Goal: Information Seeking & Learning: Check status

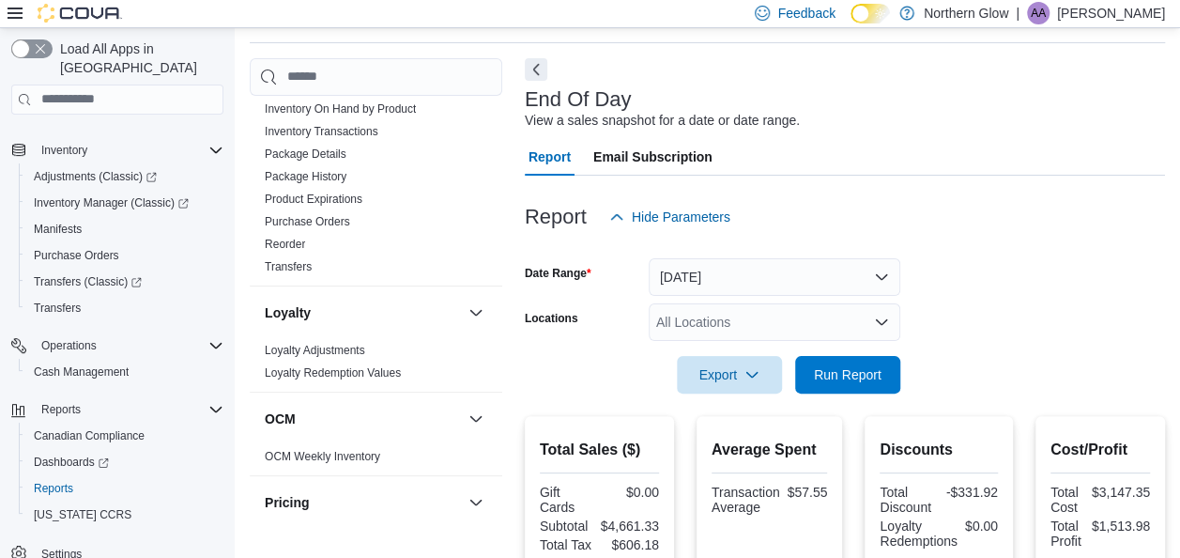
scroll to position [39, 0]
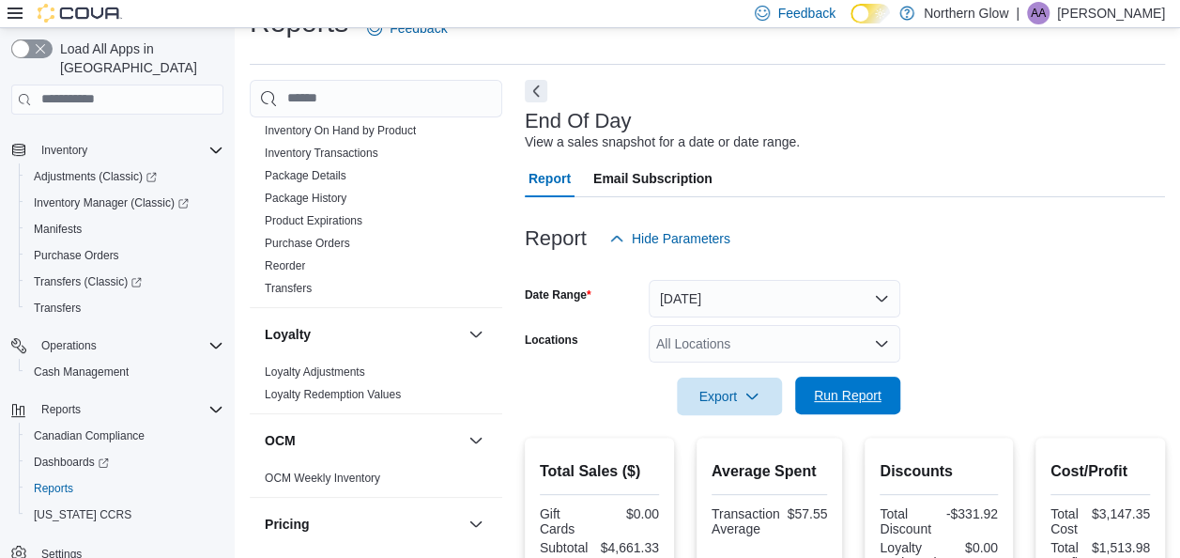
click at [832, 383] on span "Run Report" at bounding box center [848, 396] width 83 height 38
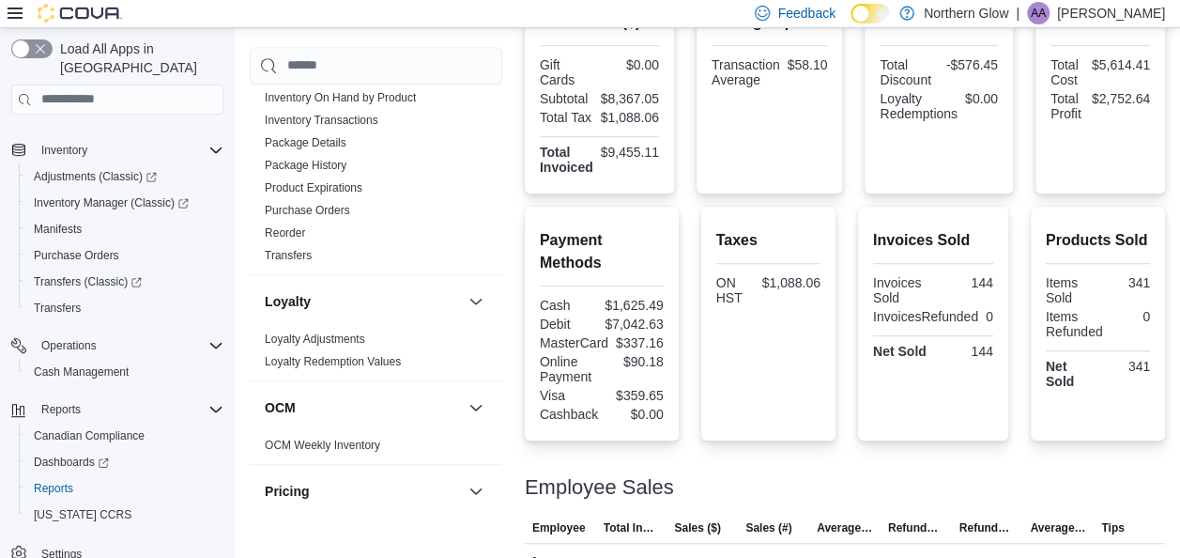
scroll to position [875, 0]
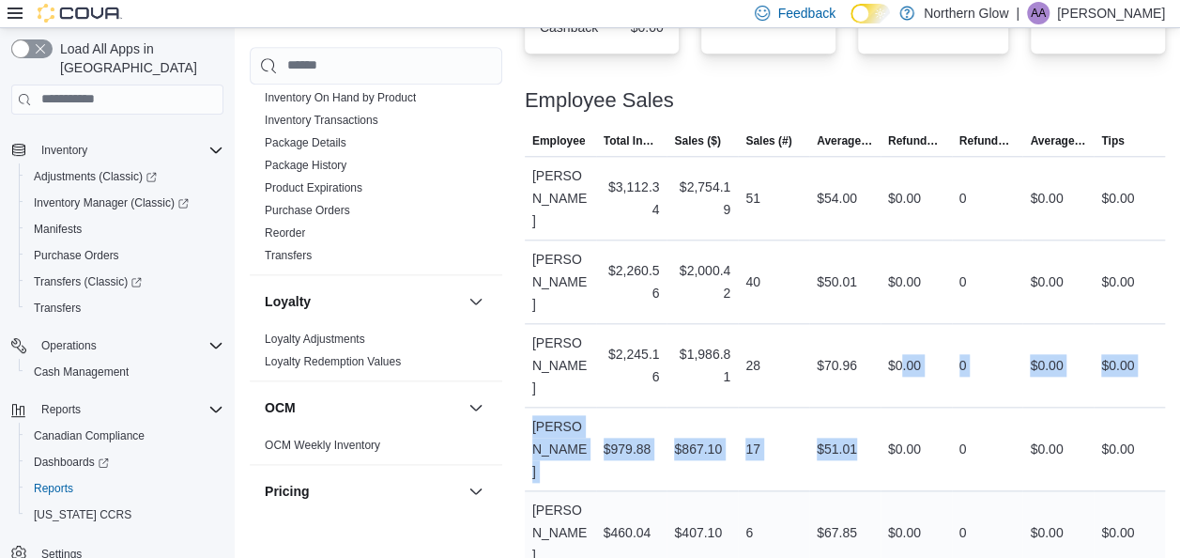
drag, startPoint x: 910, startPoint y: 306, endPoint x: 878, endPoint y: 399, distance: 98.3
click at [878, 399] on tbody "Employee [PERSON_NAME] Total Invoiced $3,112.34 Sales ($) $2,754.19 Sales (#) 5…" at bounding box center [845, 406] width 640 height 501
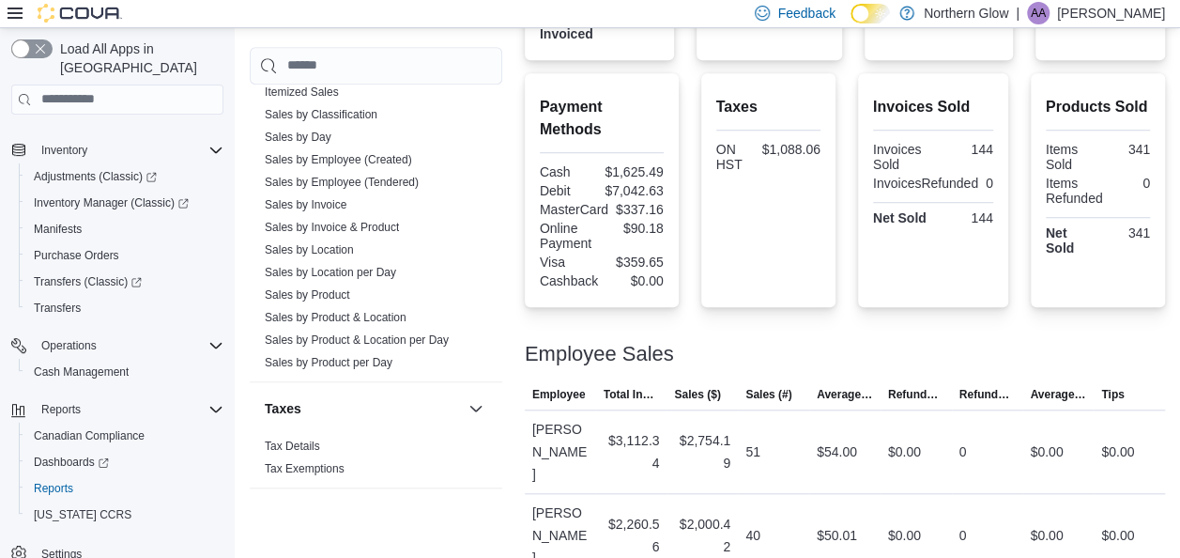
scroll to position [1275, 0]
click at [329, 239] on span "Sales by Location" at bounding box center [376, 250] width 238 height 23
click at [327, 255] on span "Sales by Location" at bounding box center [376, 250] width 238 height 23
click at [332, 250] on link "Sales by Location" at bounding box center [309, 249] width 89 height 13
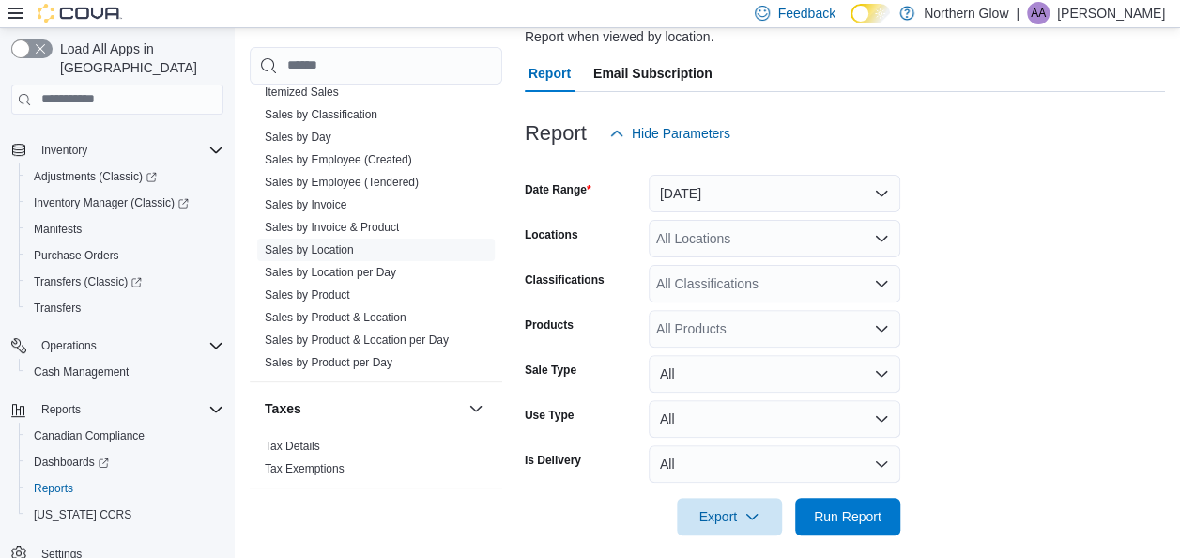
scroll to position [178, 0]
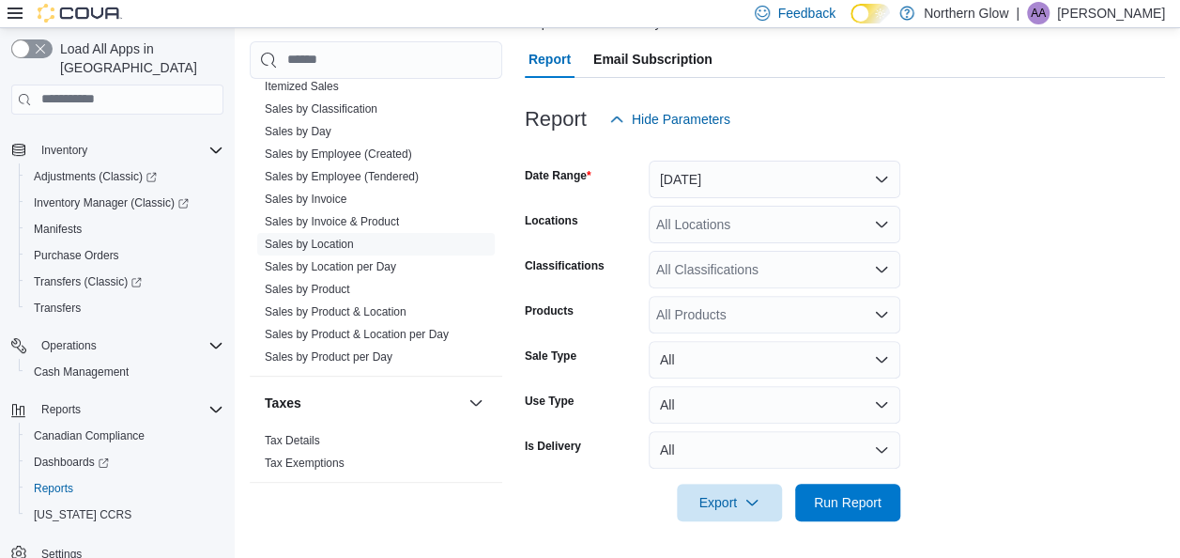
click at [821, 154] on div at bounding box center [845, 149] width 640 height 23
click at [786, 202] on form "Date Range [DATE] Locations All Locations Classifications All Classifications P…" at bounding box center [845, 329] width 640 height 383
click at [789, 195] on button "[DATE]" at bounding box center [775, 180] width 252 height 38
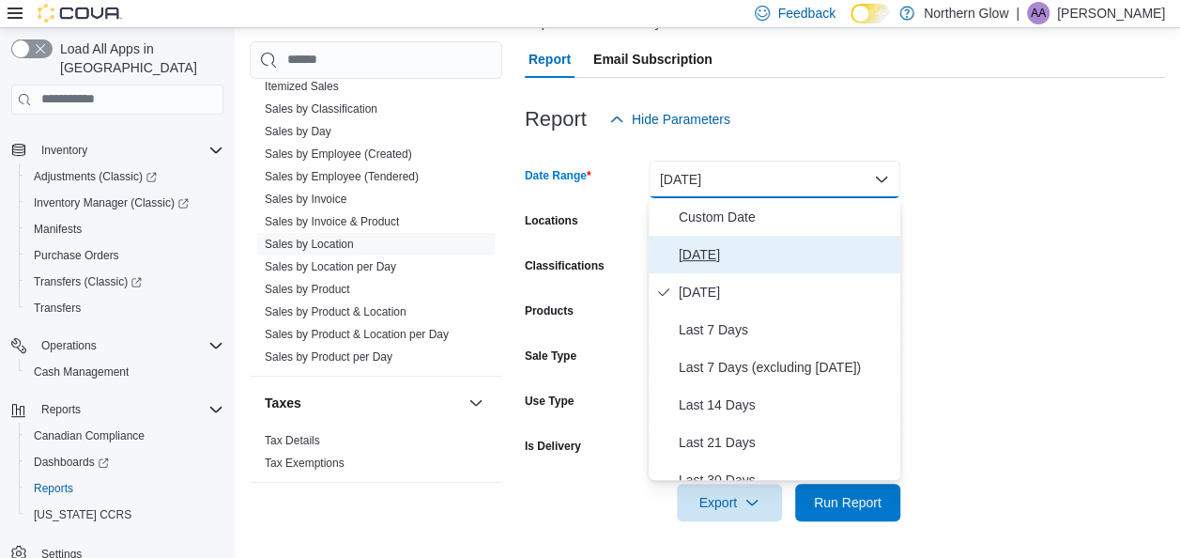
click at [710, 241] on button "[DATE]" at bounding box center [775, 255] width 252 height 38
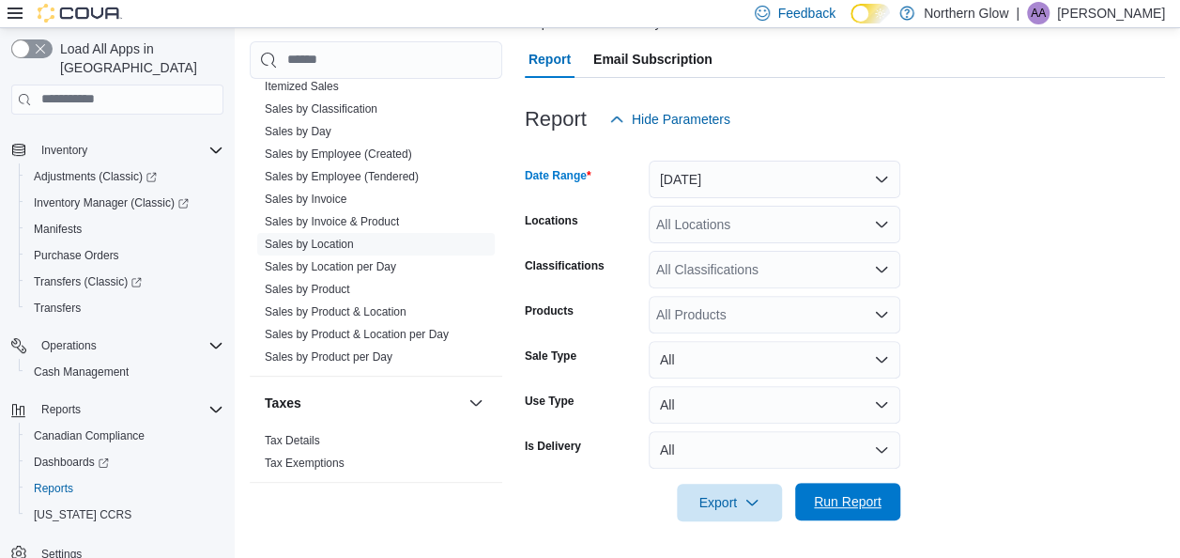
click at [856, 504] on span "Run Report" at bounding box center [848, 501] width 68 height 19
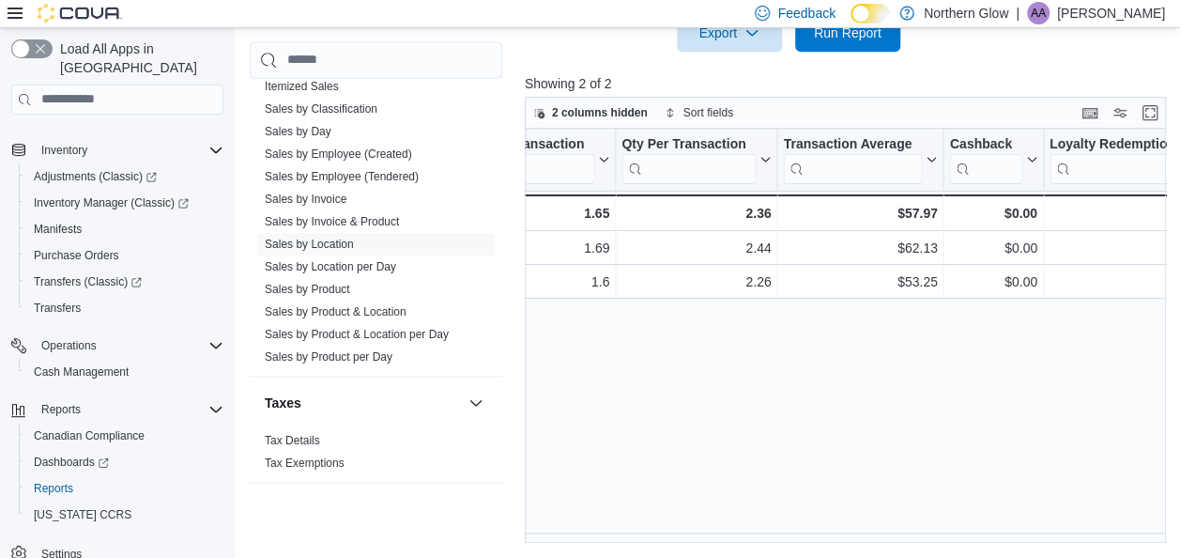
scroll to position [0, 1805]
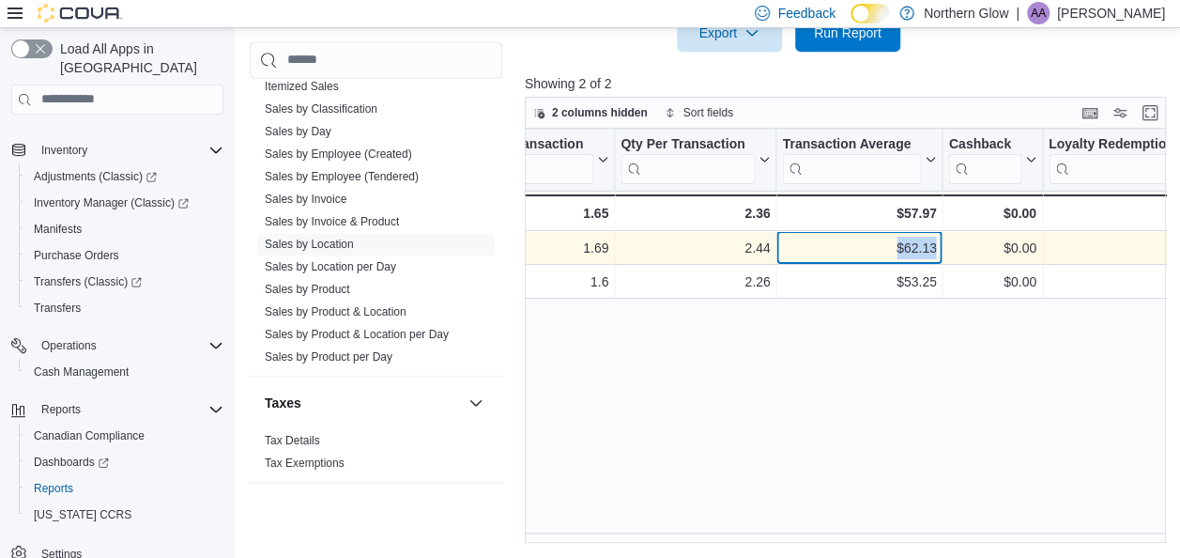
drag, startPoint x: 893, startPoint y: 249, endPoint x: 959, endPoint y: 254, distance: 65.9
click at [959, 254] on div "6.15% - Markdown Percent, column 14, row 1 1.69 - Items Per Transaction, column…" at bounding box center [154, 248] width 2869 height 34
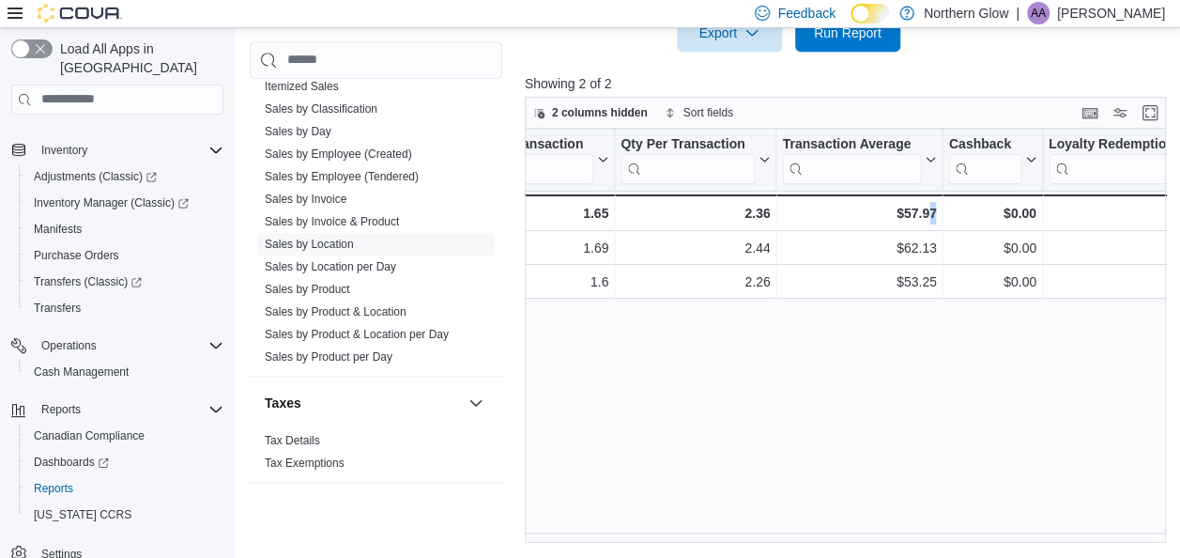
drag, startPoint x: 959, startPoint y: 254, endPoint x: 933, endPoint y: 319, distance: 70.5
click at [933, 319] on div "Location Click to view column header actions Invoices Sold Click to view column…" at bounding box center [849, 336] width 648 height 415
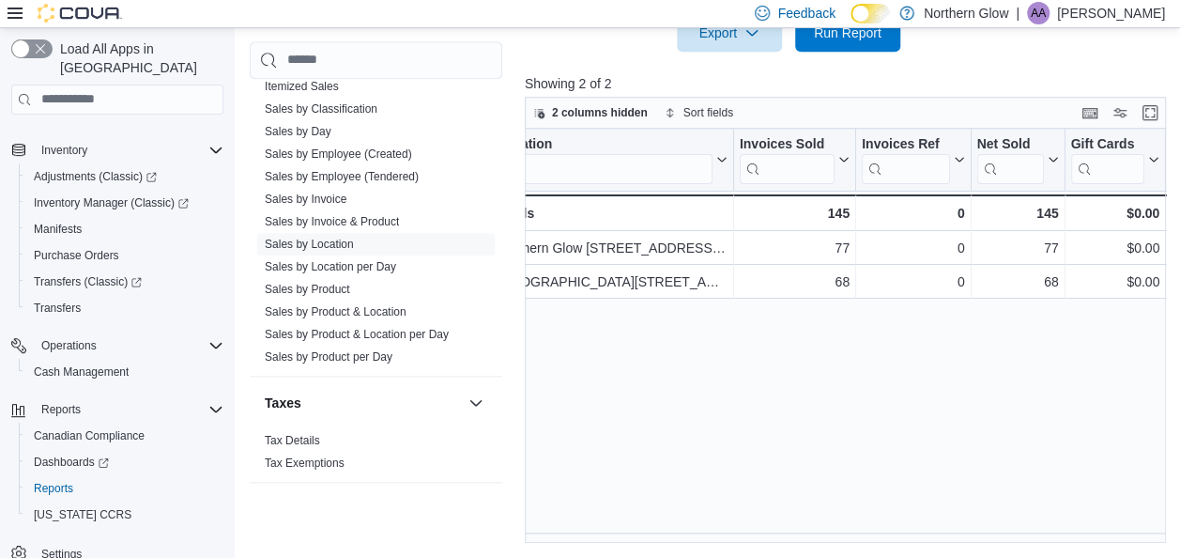
scroll to position [0, 0]
